Goal: Navigation & Orientation: Find specific page/section

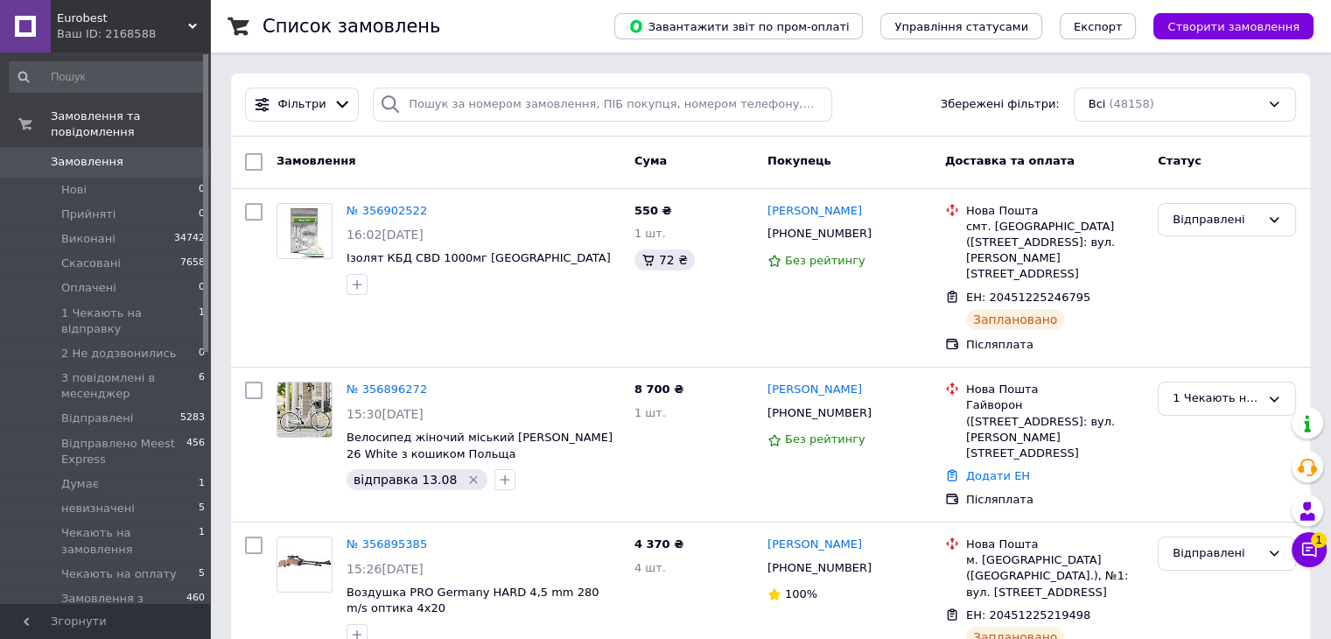
click at [1315, 542] on span "1" at bounding box center [1319, 540] width 16 height 16
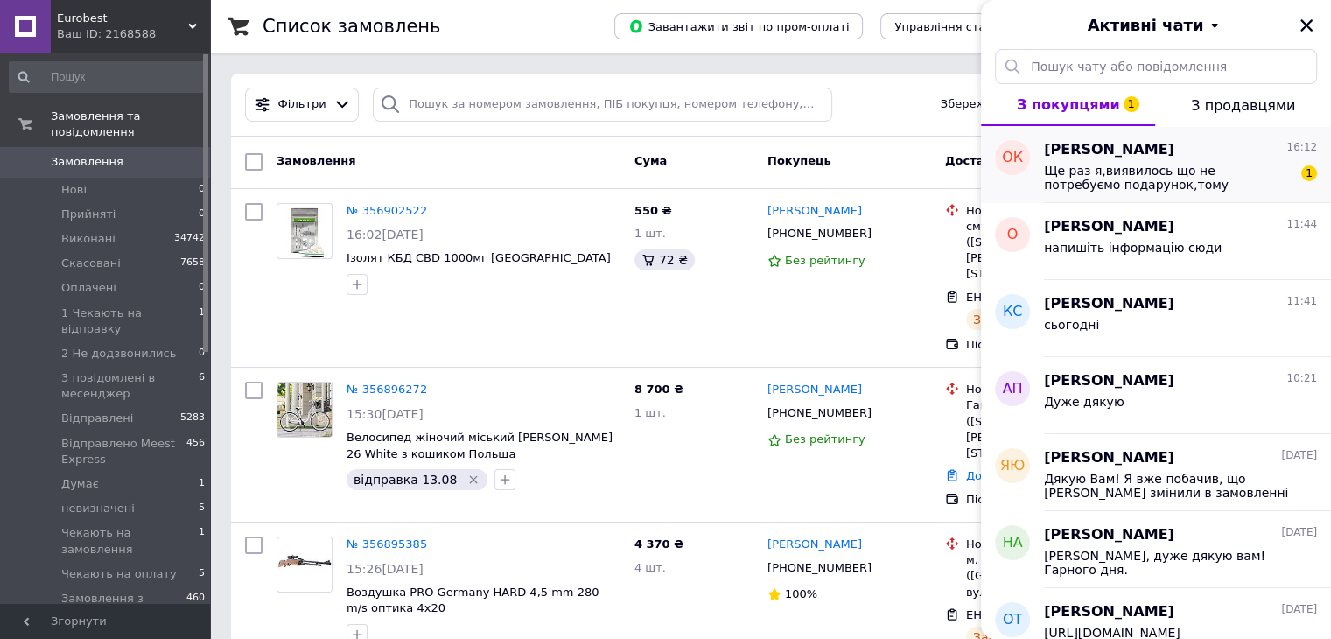
click at [1130, 166] on span "Ще раз я,виявилось що не потребуємо подарунок,тому відміняємо покупку,як відбуд…" at bounding box center [1168, 178] width 249 height 28
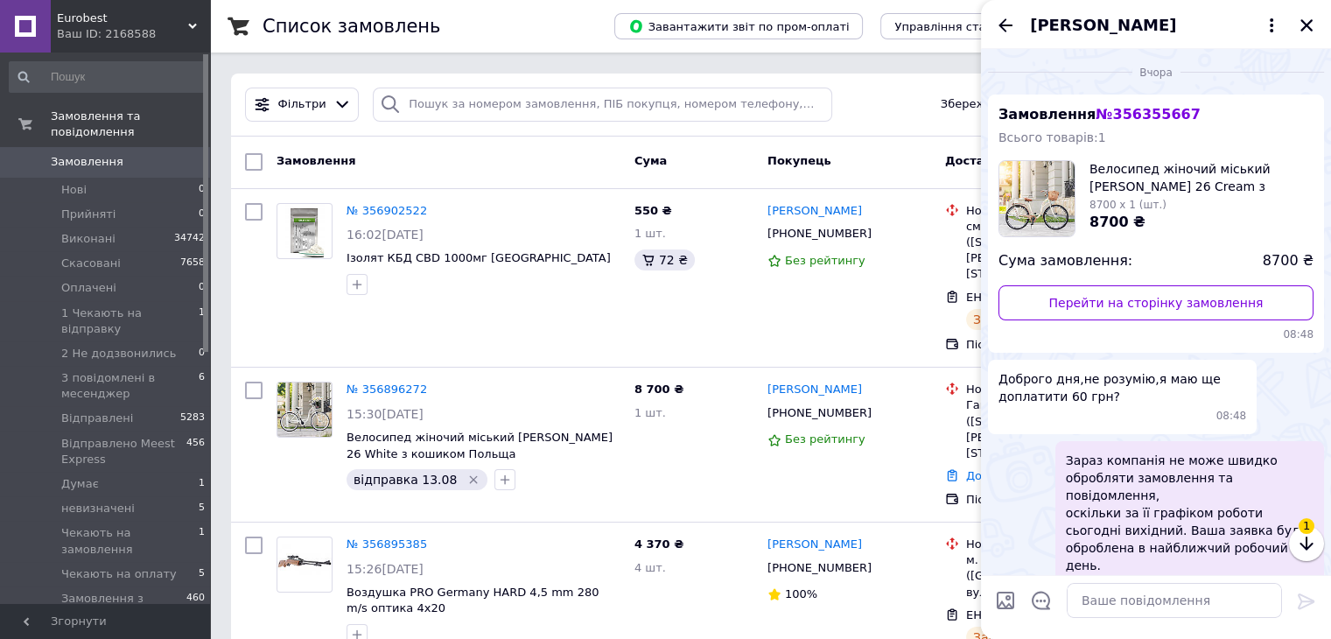
scroll to position [1138, 0]
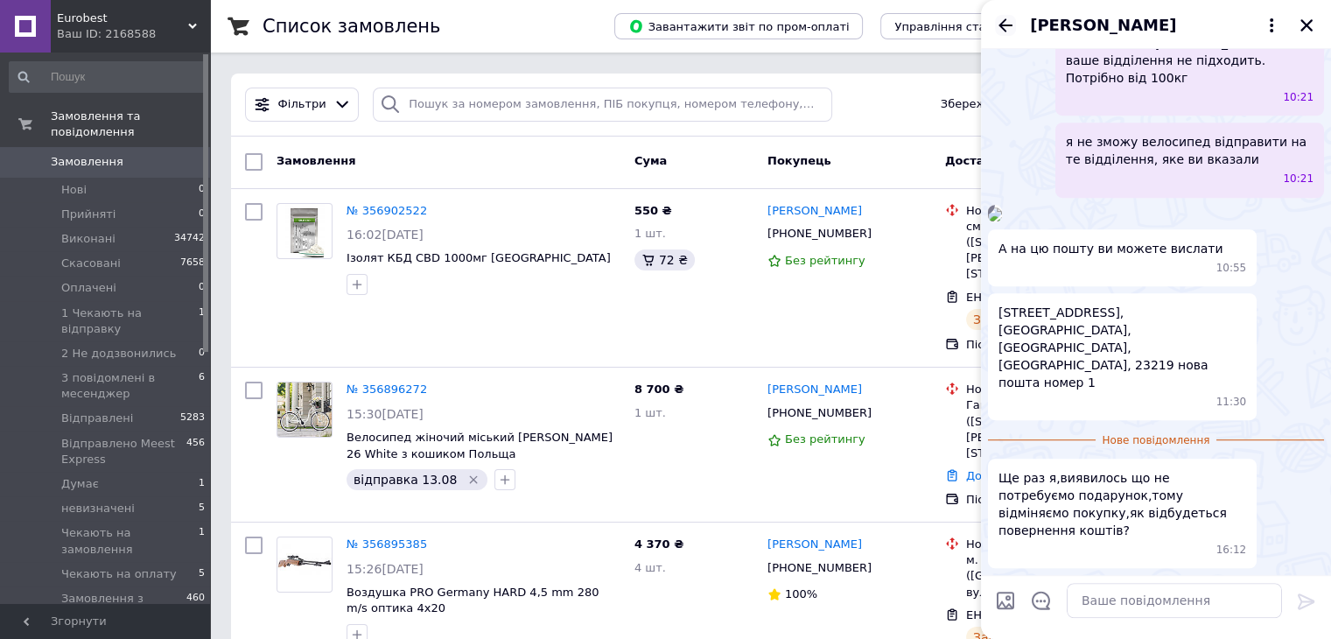
click at [1007, 21] on icon "Назад" at bounding box center [1005, 25] width 21 height 21
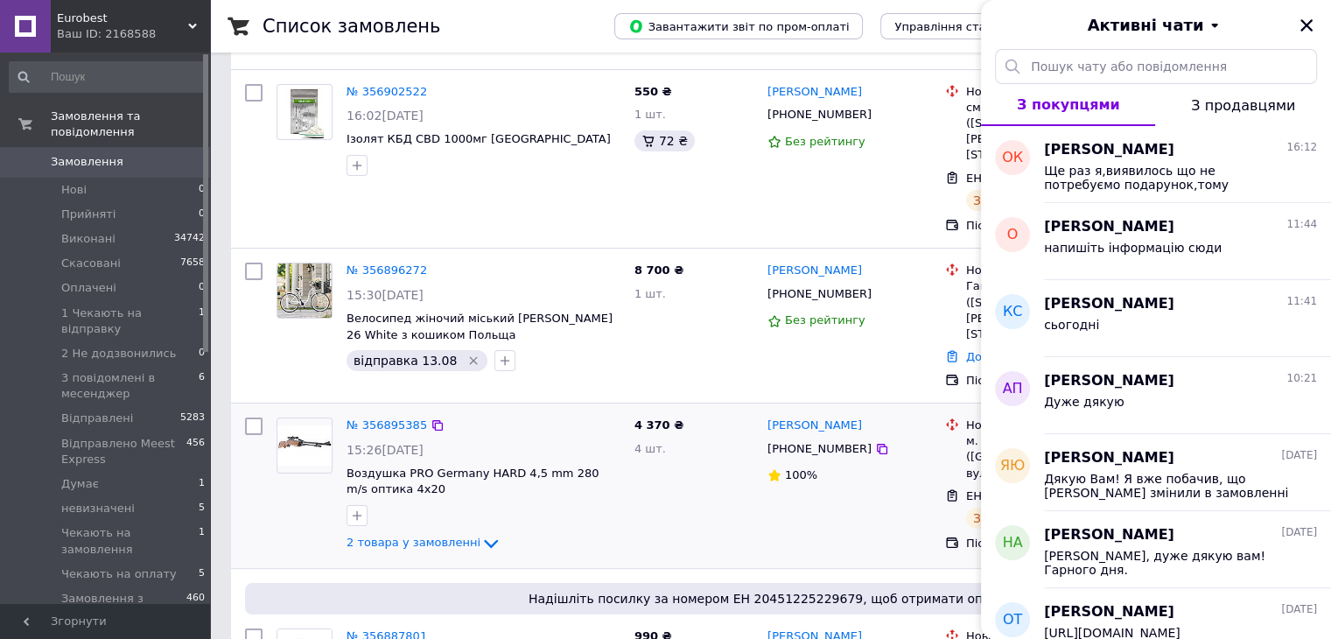
scroll to position [350, 0]
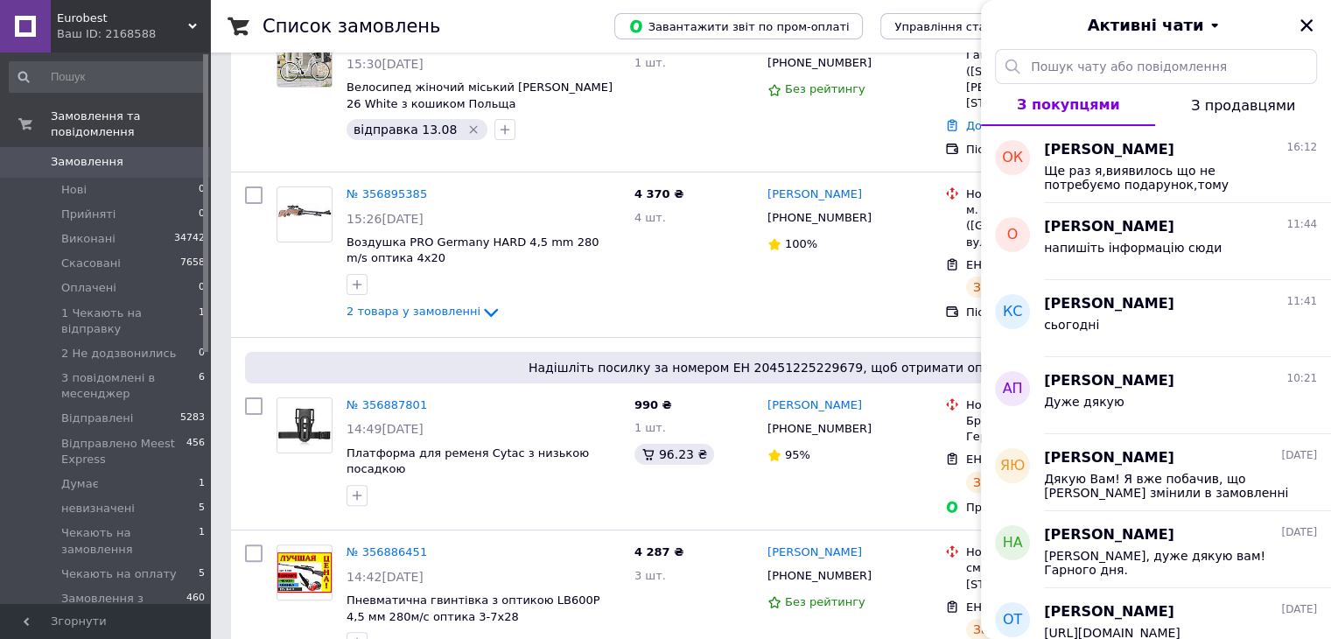
click at [91, 11] on span "Eurobest" at bounding box center [122, 19] width 131 height 16
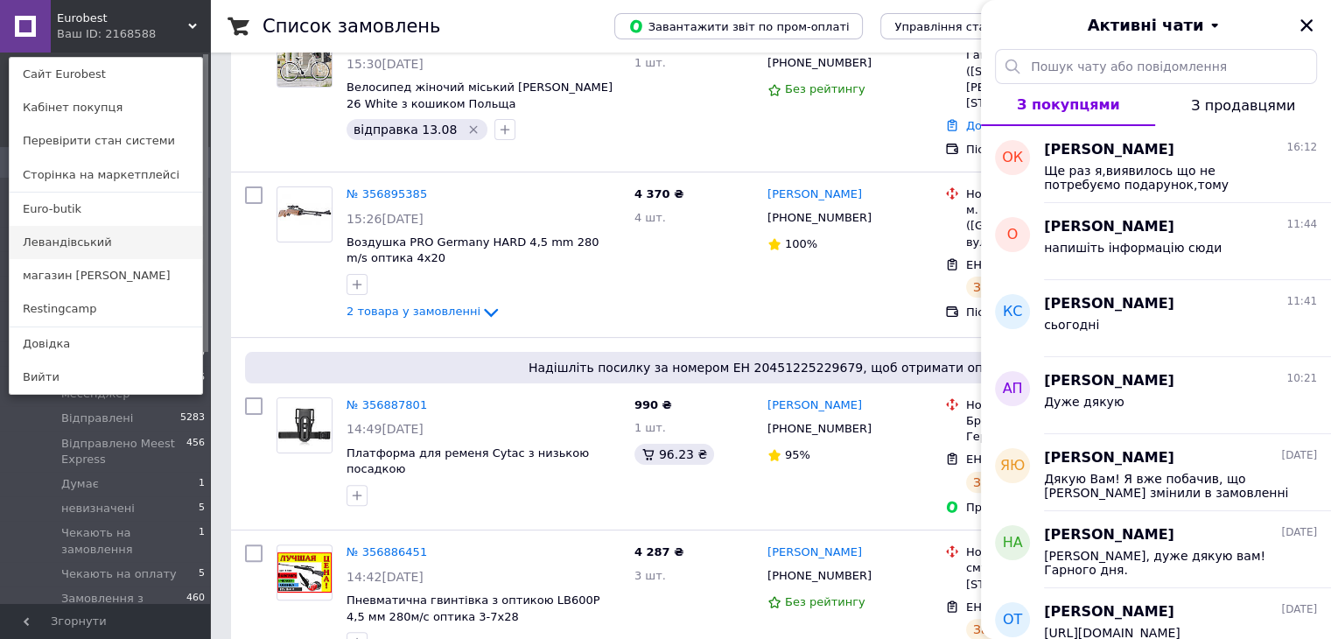
click at [75, 243] on link "Левандівський" at bounding box center [106, 242] width 193 height 33
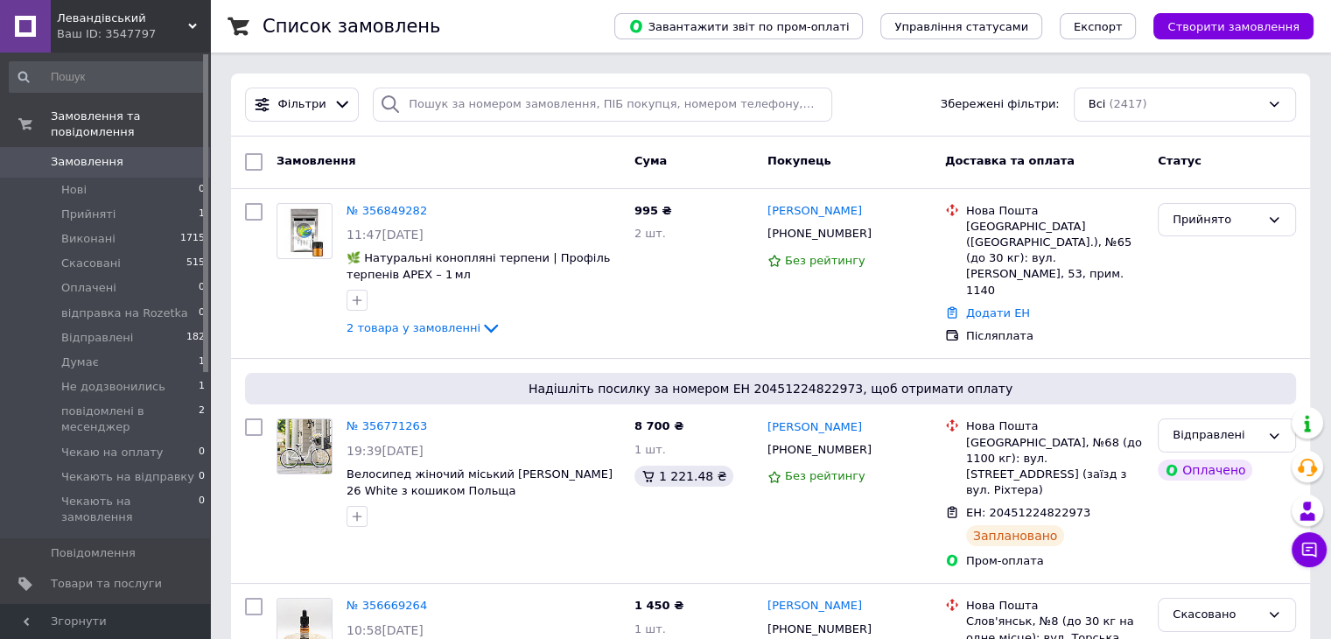
click at [77, 8] on div "Левандівський Ваш ID: 3547797" at bounding box center [130, 26] width 159 height 53
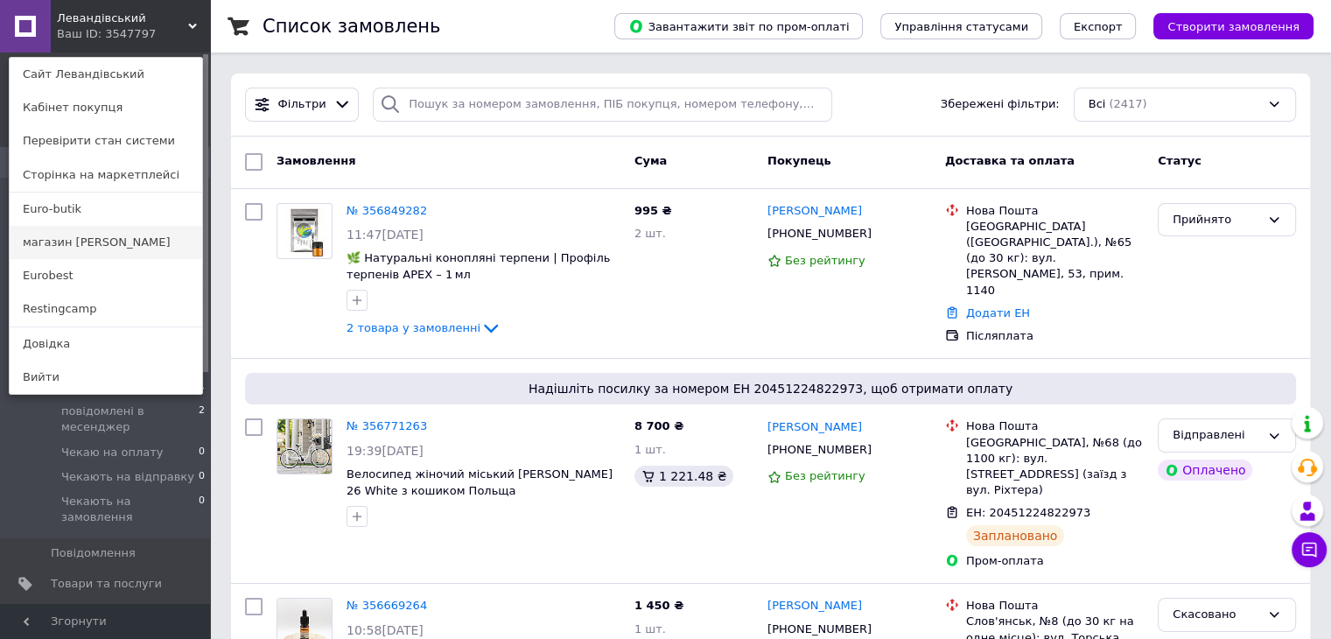
click at [77, 241] on link "магазин [PERSON_NAME]" at bounding box center [106, 242] width 193 height 33
